Goal: Navigation & Orientation: Find specific page/section

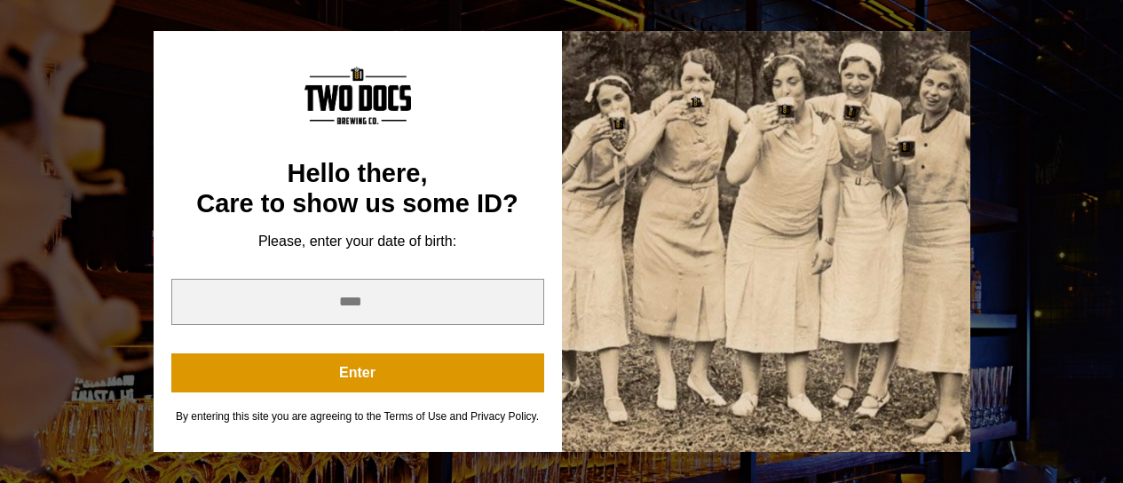
scroll to position [515, 0]
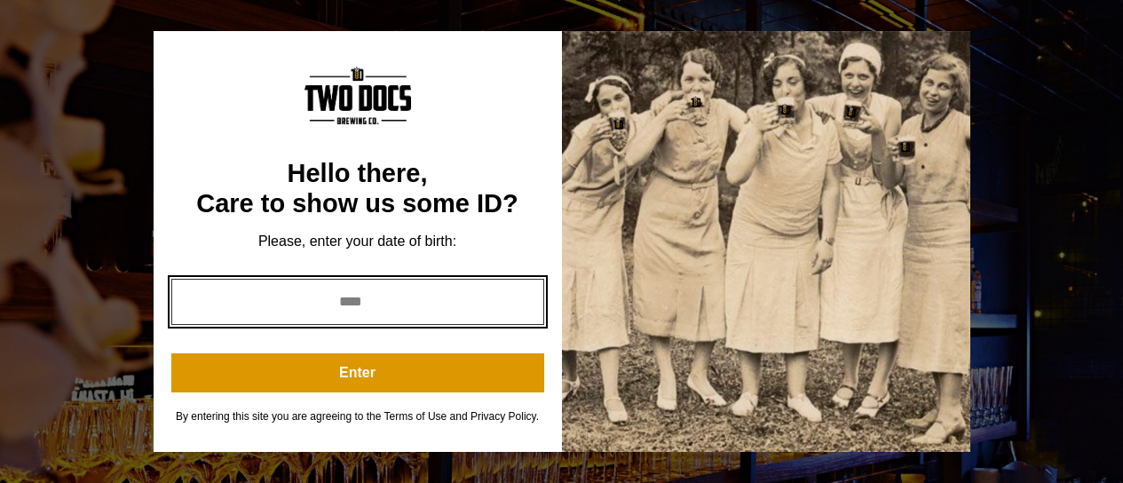
click at [343, 308] on input "year" at bounding box center [357, 302] width 373 height 46
type input "****"
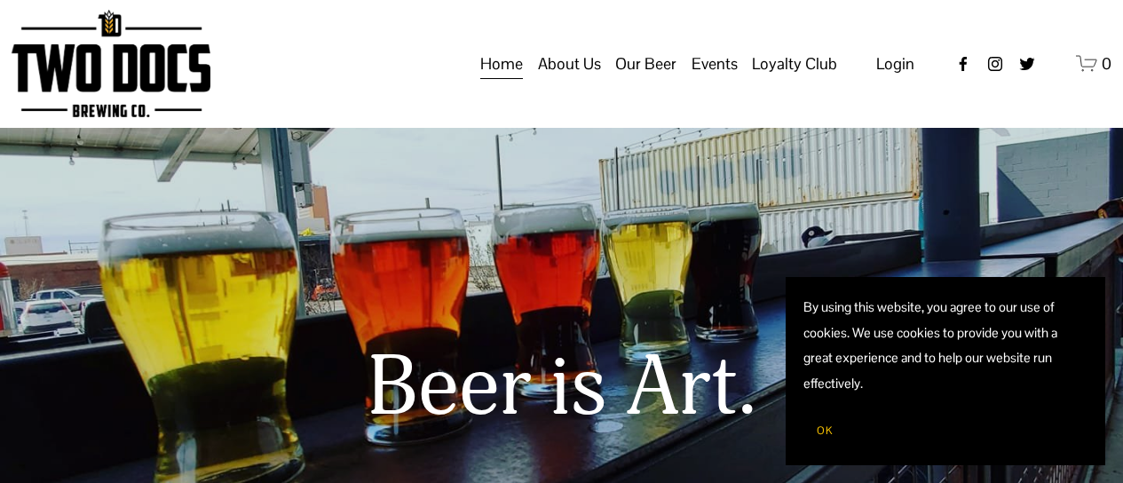
scroll to position [0, 0]
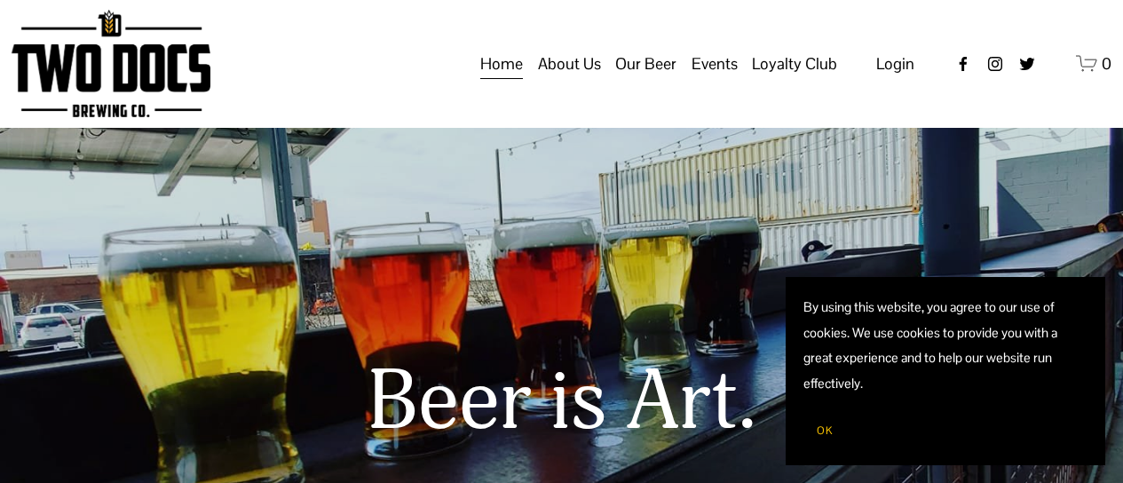
click at [576, 79] on span "About Us" at bounding box center [569, 64] width 63 height 30
click at [0, 0] on span "Our Mission" at bounding box center [0, 0] width 0 height 0
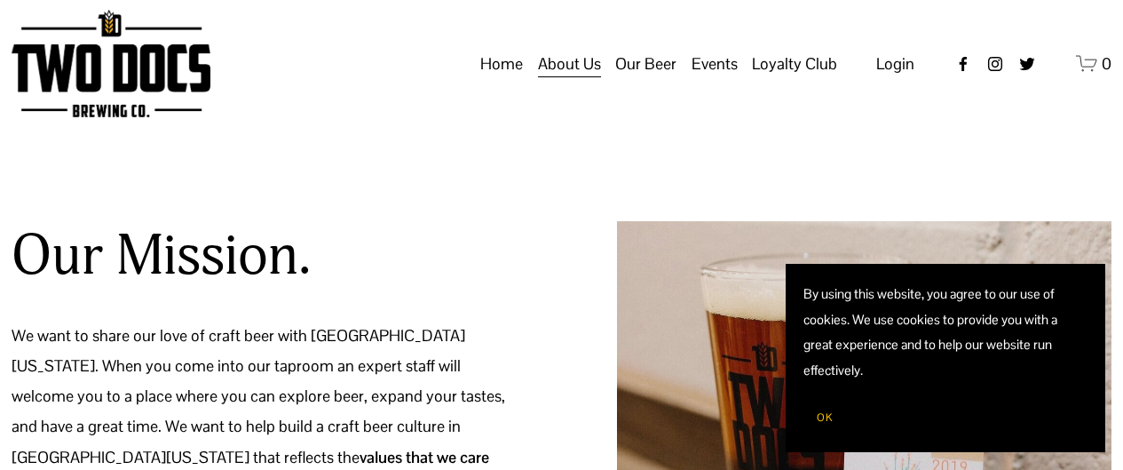
click at [0, 0] on span "Taproom Menu" at bounding box center [0, 0] width 0 height 0
